Goal: Check status

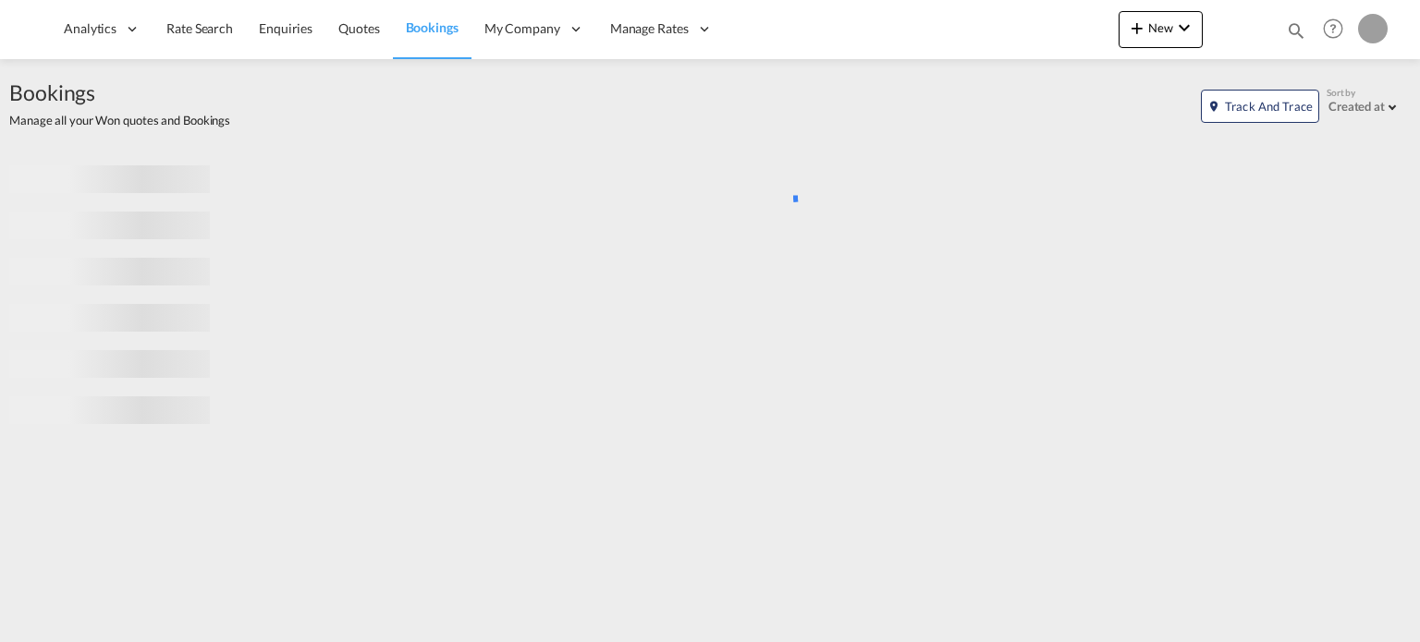
click at [1294, 33] on md-icon "icon-magnify" at bounding box center [1296, 30] width 20 height 20
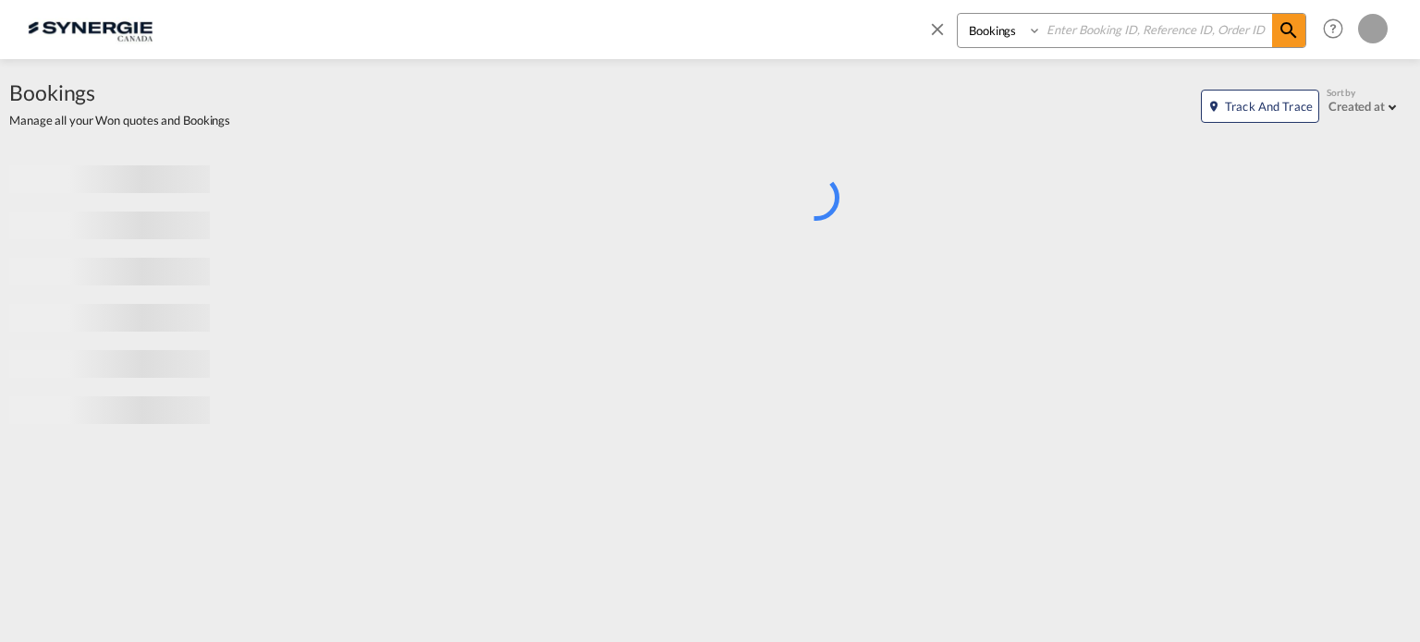
click at [993, 41] on select "Bookings Quotes Enquiries" at bounding box center [1002, 30] width 88 height 33
click at [1089, 26] on input at bounding box center [1157, 30] width 230 height 32
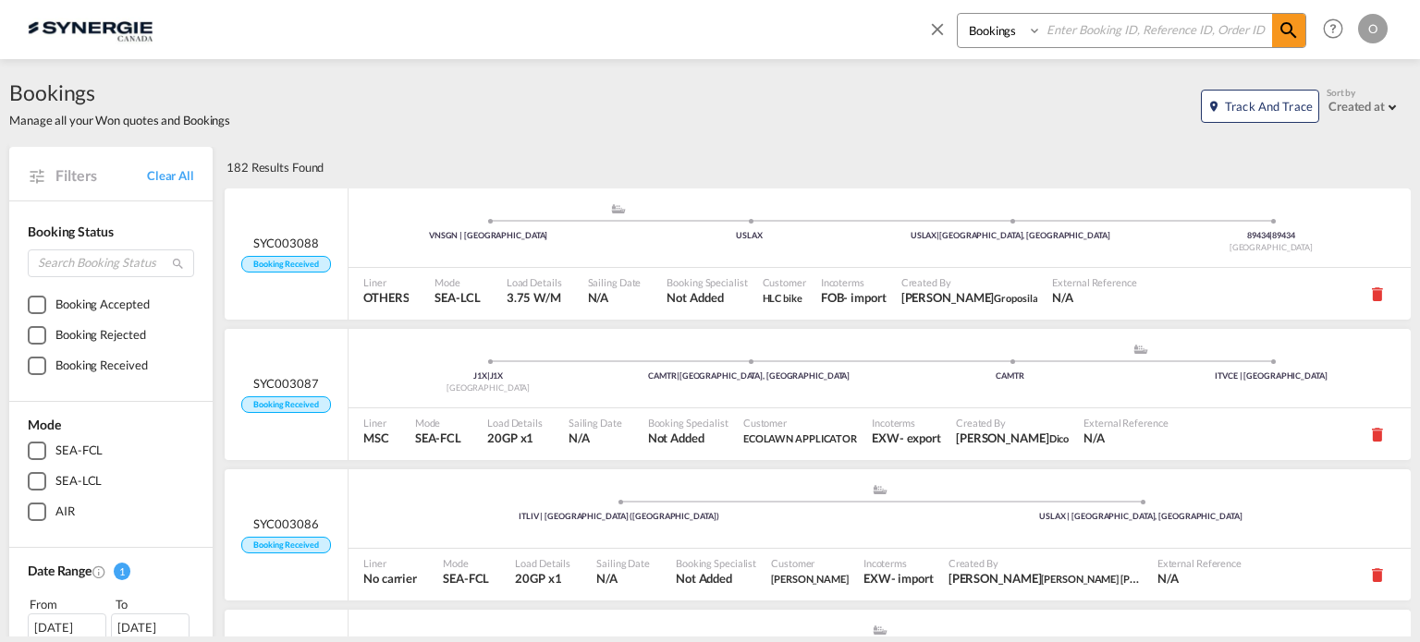
paste input "SYC000014465"
type input "SYC000014465"
click at [1018, 34] on select "Bookings Quotes Enquiries" at bounding box center [1002, 30] width 88 height 33
select select "Quotes"
click at [958, 14] on select "Bookings Quotes Enquiries" at bounding box center [1002, 30] width 88 height 33
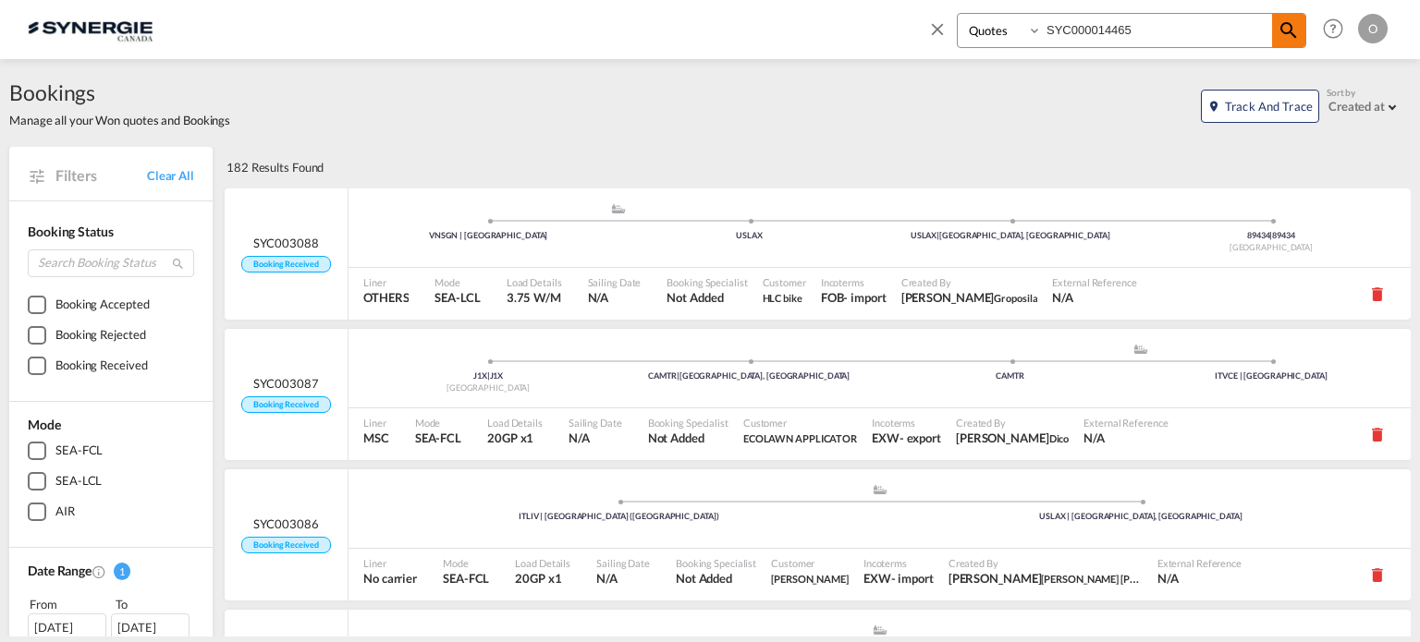
click at [1294, 27] on md-icon "icon-magnify" at bounding box center [1288, 30] width 22 height 22
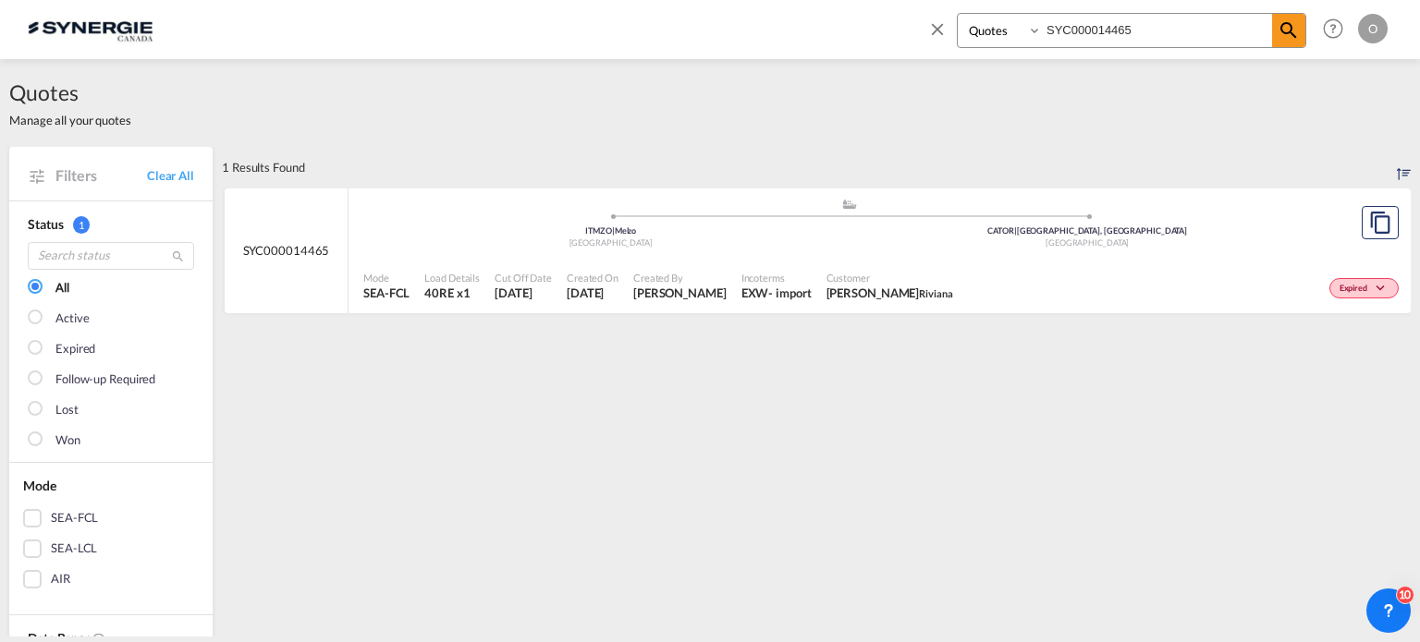
click at [787, 296] on div "- import" at bounding box center [789, 293] width 43 height 17
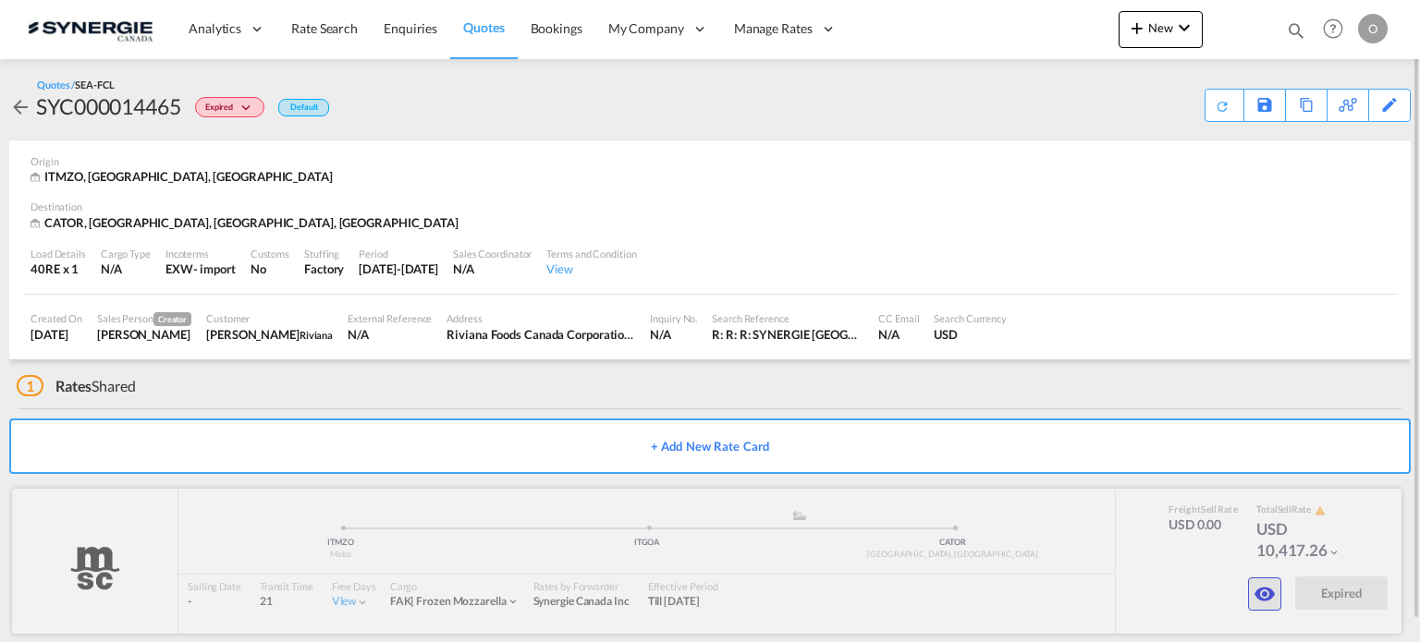
click at [1258, 596] on md-icon "icon-eye" at bounding box center [1264, 594] width 22 height 22
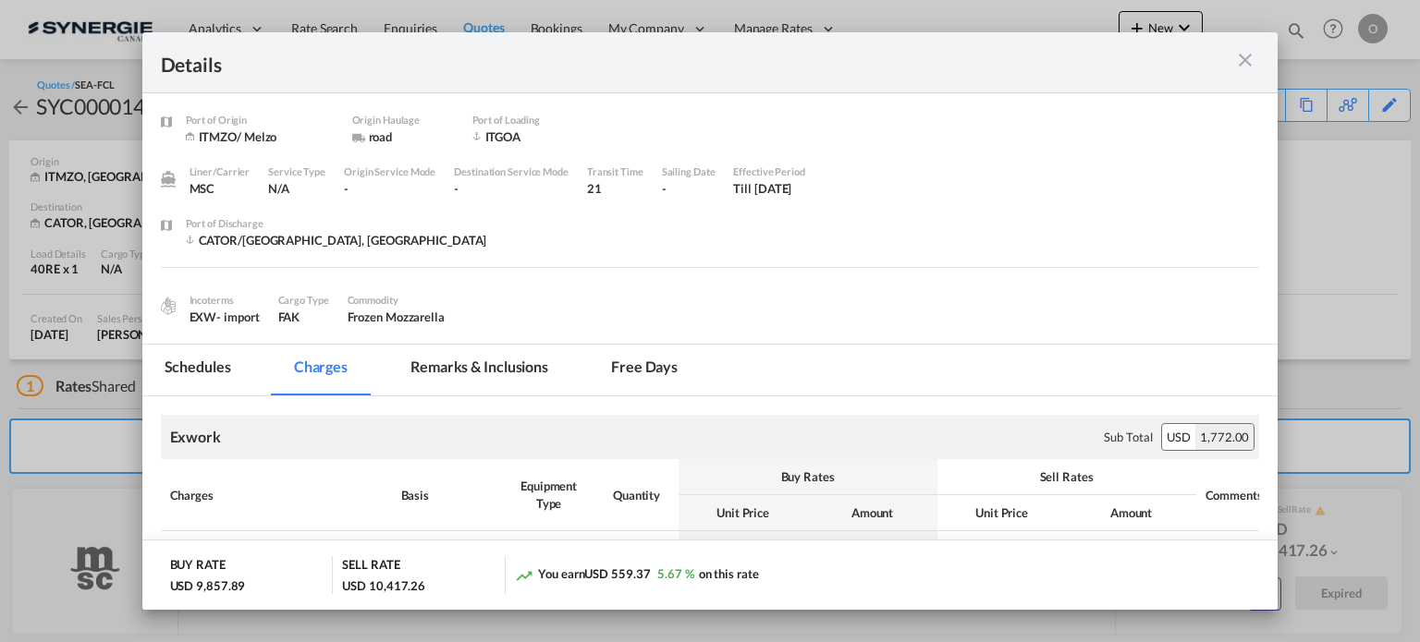
click at [529, 364] on md-tab-item "Remarks & Inclusions" at bounding box center [479, 370] width 182 height 51
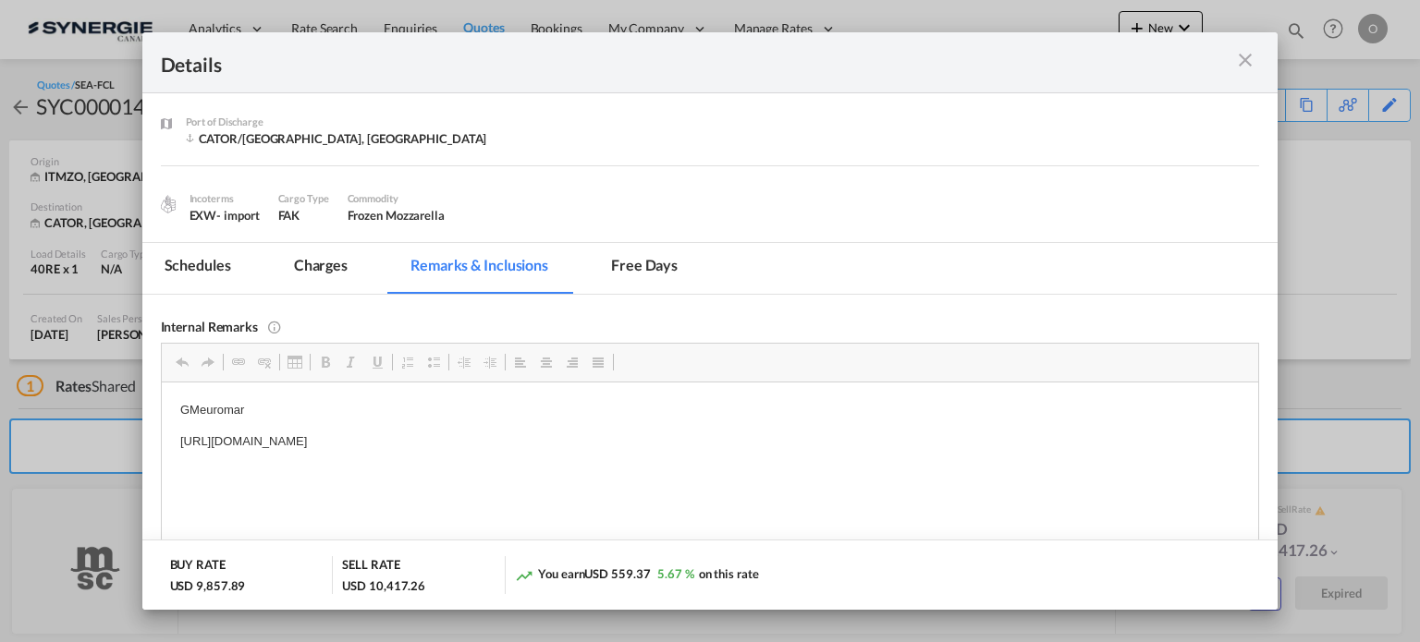
scroll to position [255, 0]
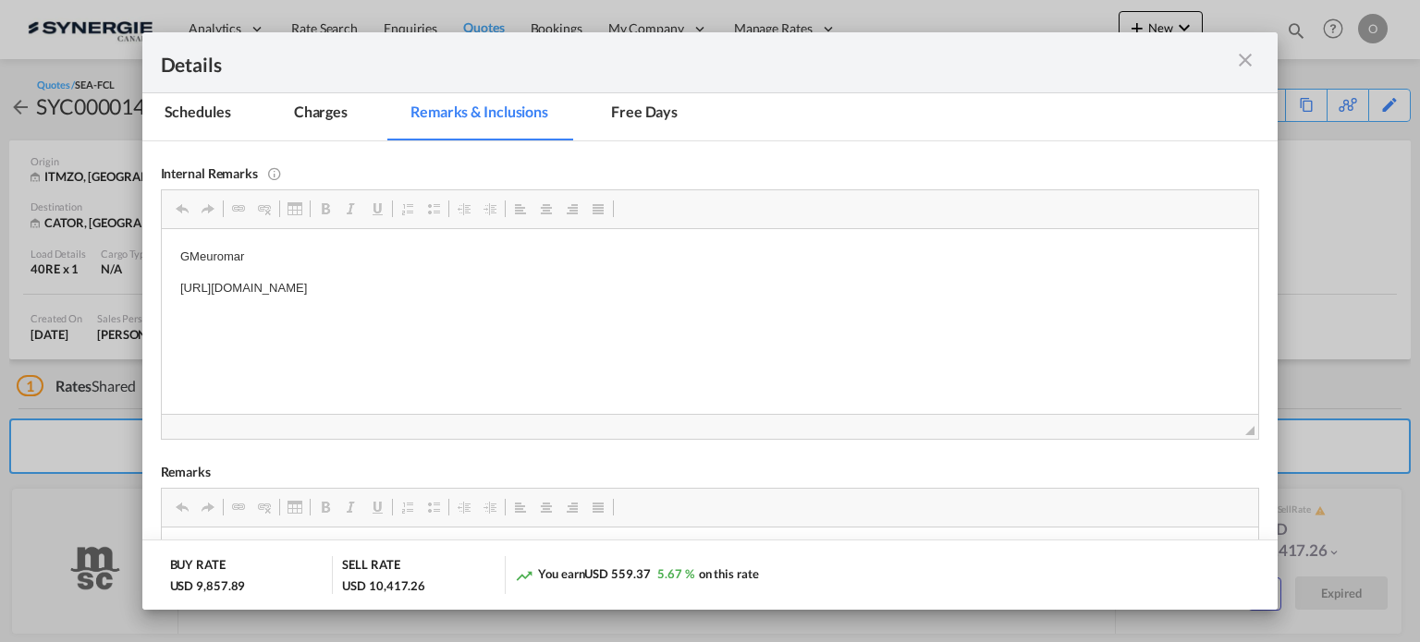
drag, startPoint x: 177, startPoint y: 281, endPoint x: 670, endPoint y: 296, distance: 492.9
click at [701, 311] on span "Copy" at bounding box center [693, 306] width 57 height 27
copy p "https://app.frontapp.com/open/msg_1hdz6ozz?key=G1UJPbkqlESf3-8LohCLyQ2OLTg-fw2M"
